Goal: Find specific page/section: Find specific page/section

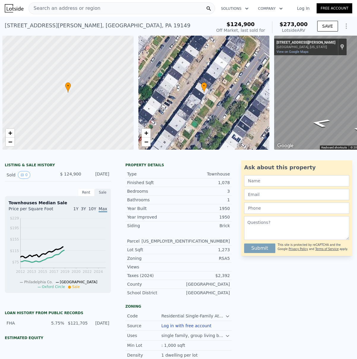
scroll to position [0, 2]
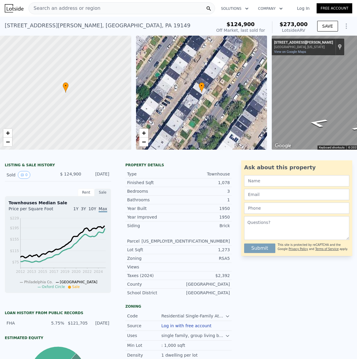
click at [50, 8] on span "Search an address or region" at bounding box center [65, 8] width 72 height 7
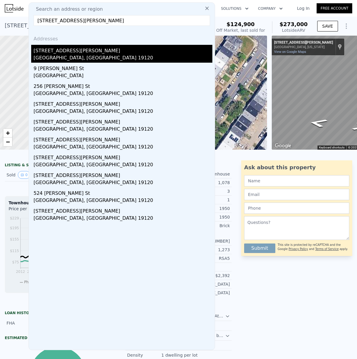
type input "[STREET_ADDRESS][PERSON_NAME]"
click at [59, 53] on div "[STREET_ADDRESS][PERSON_NAME]" at bounding box center [123, 50] width 179 height 10
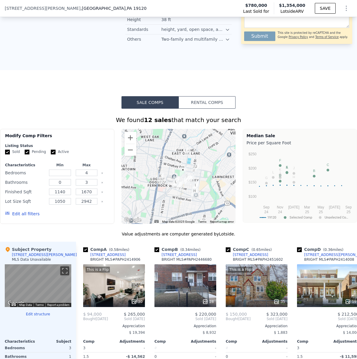
scroll to position [380, 0]
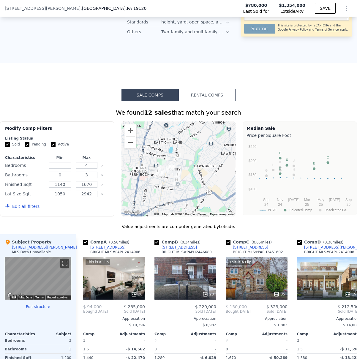
drag, startPoint x: 169, startPoint y: 166, endPoint x: 150, endPoint y: 163, distance: 19.1
click at [150, 163] on div at bounding box center [179, 169] width 114 height 95
click at [200, 162] on div at bounding box center [179, 169] width 114 height 95
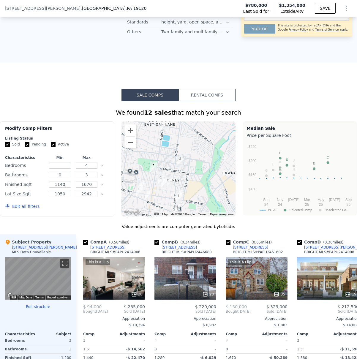
drag, startPoint x: 183, startPoint y: 161, endPoint x: 206, endPoint y: 169, distance: 23.8
click at [208, 158] on div at bounding box center [179, 169] width 114 height 95
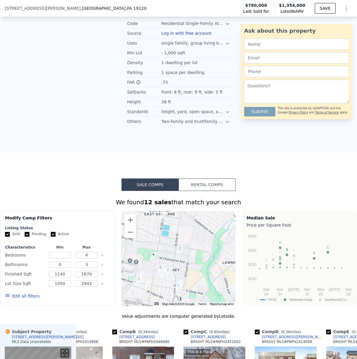
scroll to position [0, 0]
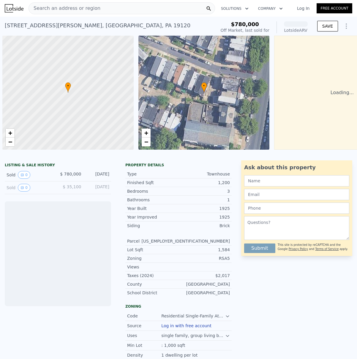
scroll to position [0, 2]
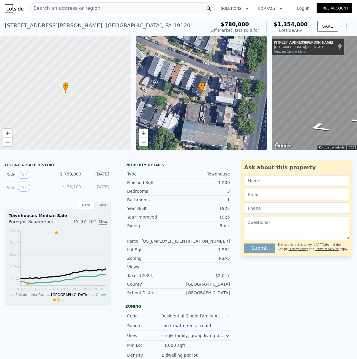
click at [49, 10] on span "Search an address or region" at bounding box center [65, 8] width 72 height 7
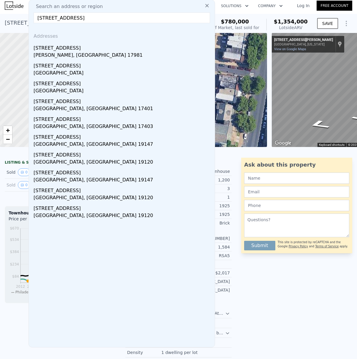
click at [54, 19] on input "514 widdener St Philadelphia, PA" at bounding box center [122, 17] width 177 height 11
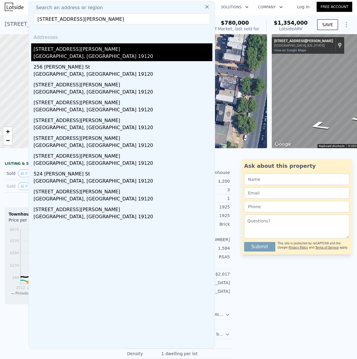
type input "514 widener St Philadelphia, PA"
click at [72, 50] on div "[STREET_ADDRESS][PERSON_NAME]" at bounding box center [123, 48] width 179 height 10
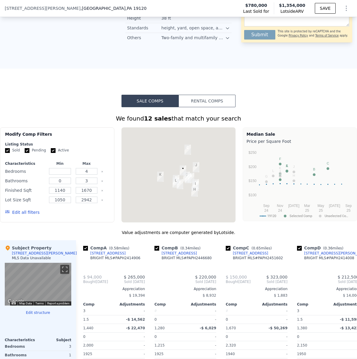
scroll to position [385, 0]
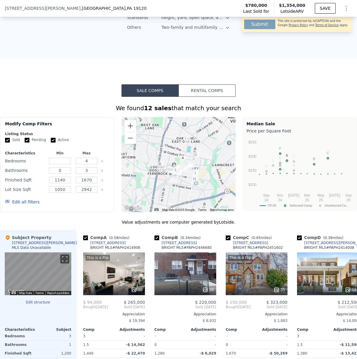
click at [167, 158] on div at bounding box center [179, 164] width 114 height 95
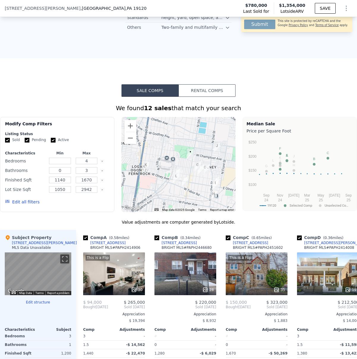
drag, startPoint x: 190, startPoint y: 166, endPoint x: 181, endPoint y: 143, distance: 24.8
click at [181, 143] on div at bounding box center [179, 164] width 114 height 95
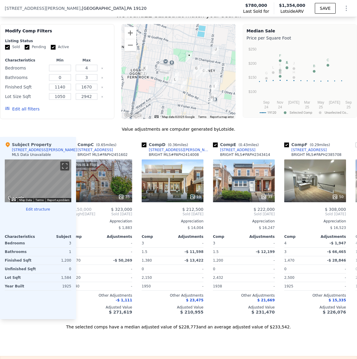
scroll to position [0, 157]
